Goal: Entertainment & Leisure: Consume media (video, audio)

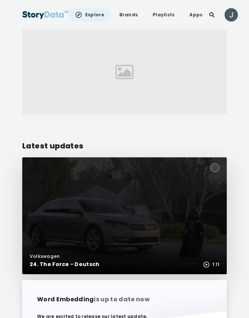
click at [89, 183] on div at bounding box center [124, 215] width 205 height 117
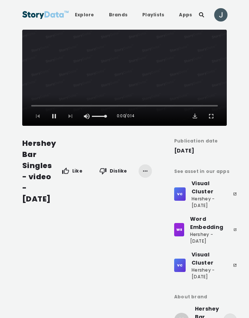
click at [116, 72] on video "Video Player" at bounding box center [124, 78] width 205 height 96
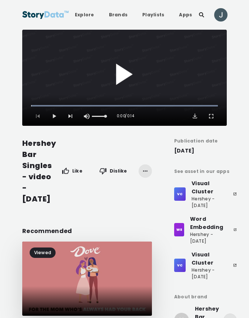
click at [127, 72] on button "Play Video" at bounding box center [124, 78] width 205 height 96
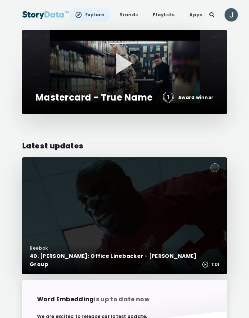
scroll to position [16, 0]
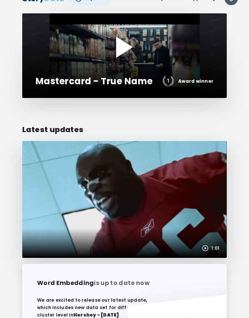
click at [60, 40] on div at bounding box center [124, 55] width 205 height 85
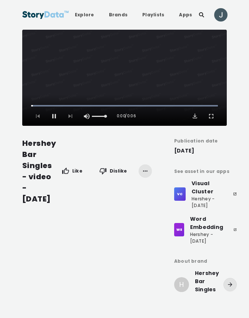
click at [117, 77] on video "Video Player" at bounding box center [124, 78] width 205 height 96
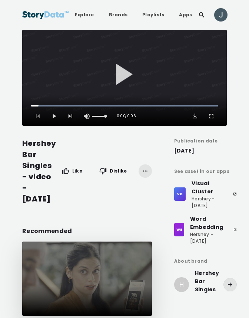
click at [117, 77] on button "Play Video" at bounding box center [124, 78] width 205 height 96
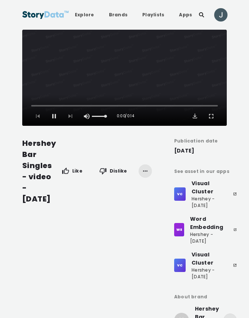
click at [123, 73] on video "Video Player" at bounding box center [124, 78] width 205 height 96
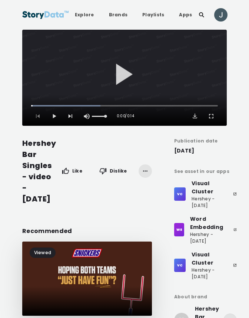
click at [123, 73] on button "Play Video" at bounding box center [124, 78] width 205 height 96
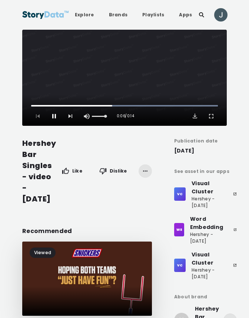
click at [52, 116] on span "Video Player" at bounding box center [53, 115] width 7 height 7
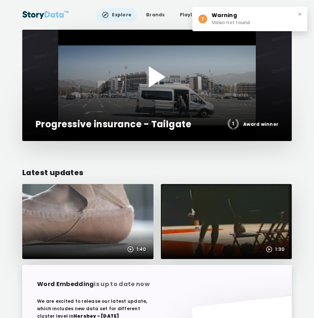
click at [163, 86] on div at bounding box center [156, 85] width 269 height 111
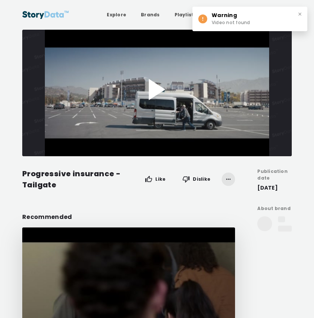
click at [150, 92] on button "Play Video" at bounding box center [156, 93] width 269 height 126
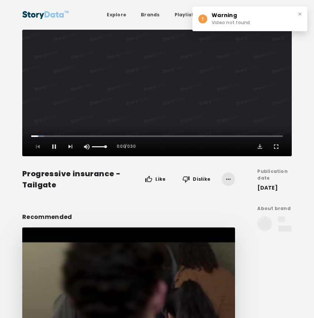
click at [152, 95] on video "Video Player" at bounding box center [156, 93] width 269 height 126
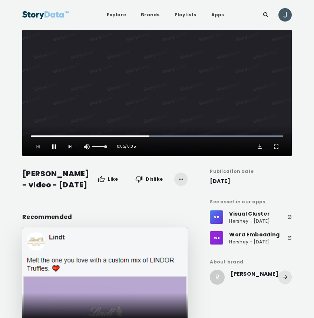
click at [52, 146] on span "Video Player" at bounding box center [53, 146] width 7 height 7
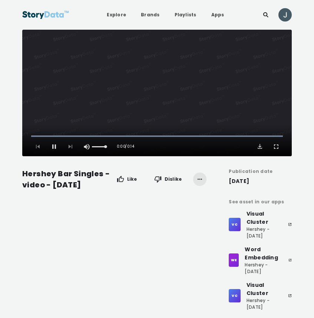
click at [161, 93] on video "Video Player" at bounding box center [156, 93] width 269 height 126
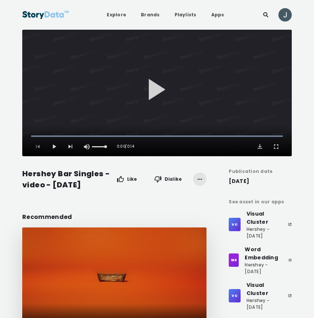
click at [161, 93] on button "Play Video" at bounding box center [156, 93] width 269 height 126
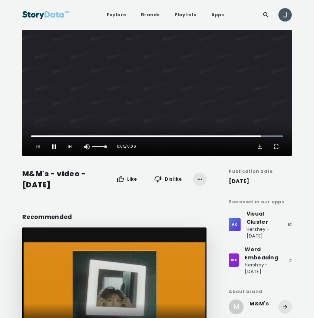
click at [54, 145] on span "Video Player" at bounding box center [53, 146] width 7 height 7
